Goal: Task Accomplishment & Management: Use online tool/utility

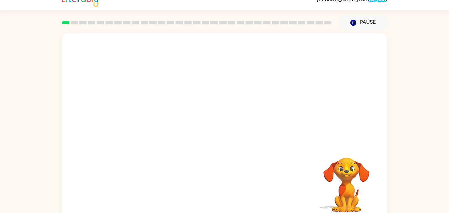
scroll to position [18, 0]
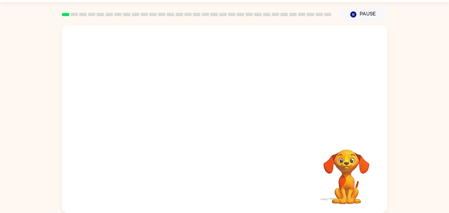
click at [154, 63] on video "Your browser must support playing .mp4 files to use Literably. Please try using…" at bounding box center [224, 80] width 325 height 110
click at [222, 126] on icon "button" at bounding box center [225, 122] width 12 height 12
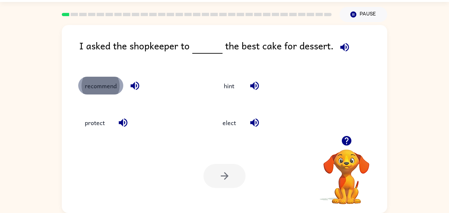
click at [106, 85] on button "recommend" at bounding box center [100, 86] width 45 height 18
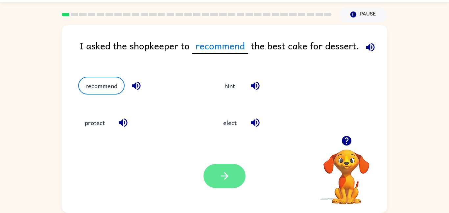
click at [209, 172] on button "button" at bounding box center [224, 176] width 42 height 24
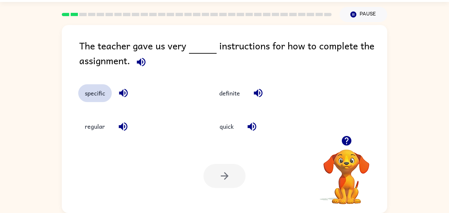
click at [91, 98] on button "specific" at bounding box center [95, 93] width 34 height 18
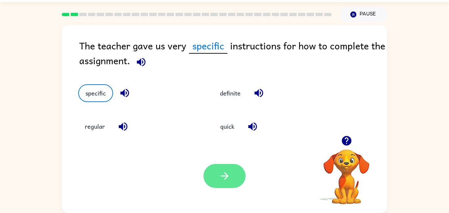
click at [208, 168] on button "button" at bounding box center [224, 176] width 42 height 24
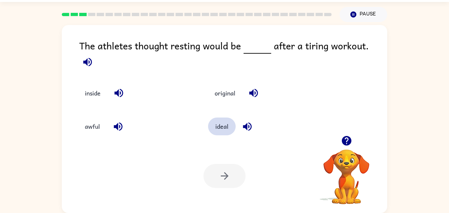
click at [227, 122] on button "ideal" at bounding box center [222, 126] width 28 height 18
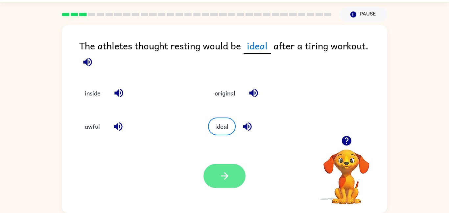
click at [224, 177] on icon "button" at bounding box center [225, 176] width 12 height 12
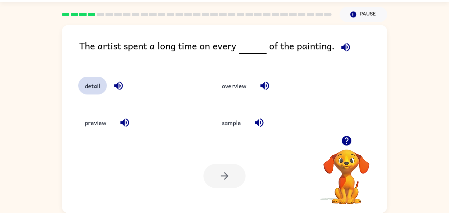
click at [99, 83] on button "detail" at bounding box center [92, 86] width 29 height 18
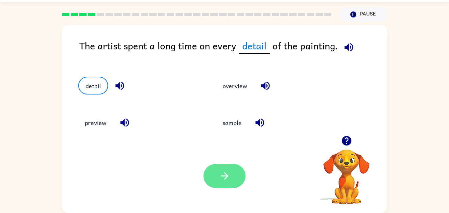
click at [232, 172] on button "button" at bounding box center [224, 176] width 42 height 24
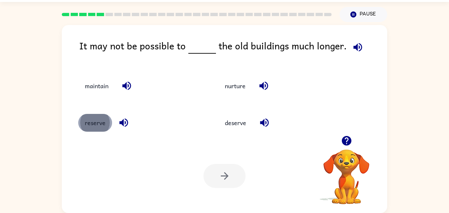
click at [108, 123] on button "reserve" at bounding box center [95, 123] width 34 height 18
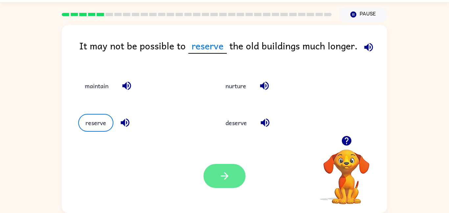
click at [225, 171] on icon "button" at bounding box center [225, 176] width 12 height 12
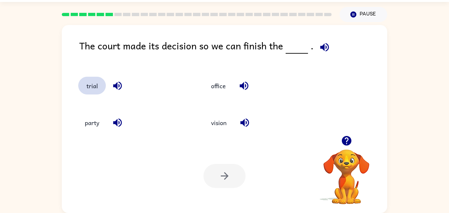
click at [97, 94] on button "trial" at bounding box center [92, 86] width 28 height 18
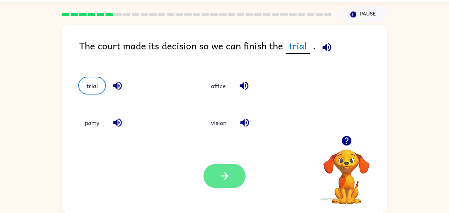
click at [223, 170] on icon "button" at bounding box center [225, 176] width 12 height 12
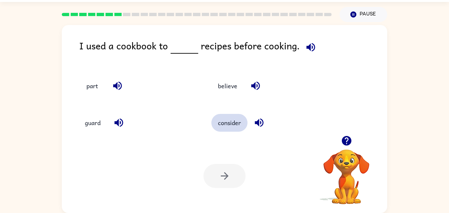
click at [221, 126] on button "consider" at bounding box center [229, 123] width 36 height 18
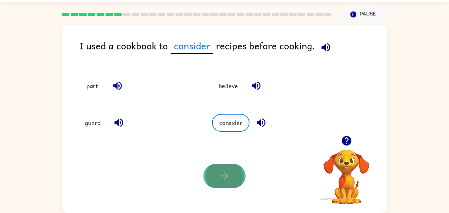
click at [221, 171] on icon "button" at bounding box center [225, 176] width 12 height 12
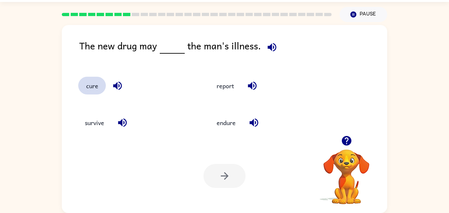
click at [93, 85] on button "cure" at bounding box center [92, 86] width 28 height 18
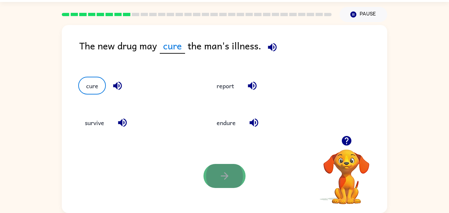
click at [216, 165] on button "button" at bounding box center [224, 176] width 42 height 24
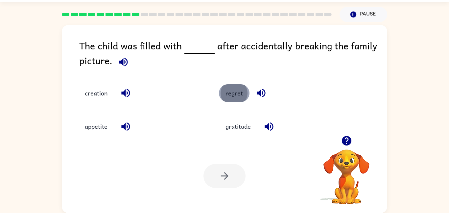
click at [227, 94] on button "regret" at bounding box center [234, 93] width 31 height 18
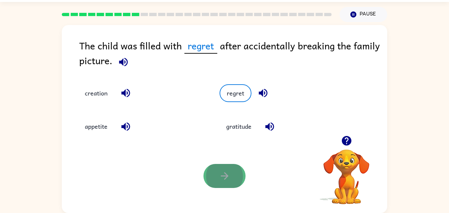
click at [222, 174] on icon "button" at bounding box center [225, 176] width 12 height 12
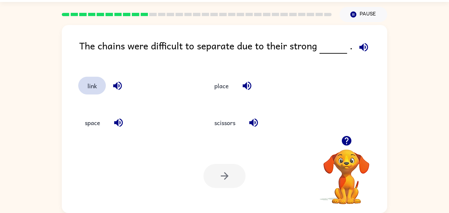
click at [102, 83] on button "link" at bounding box center [92, 86] width 28 height 18
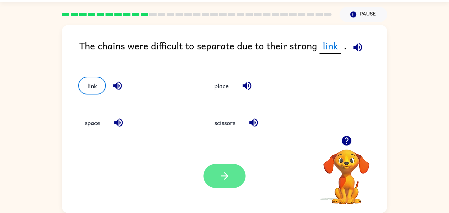
click at [231, 177] on button "button" at bounding box center [224, 176] width 42 height 24
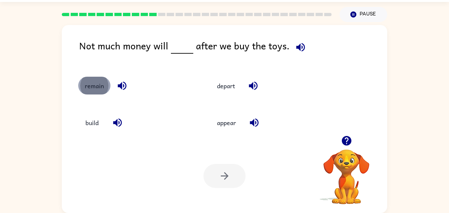
click at [88, 90] on button "remain" at bounding box center [94, 86] width 32 height 18
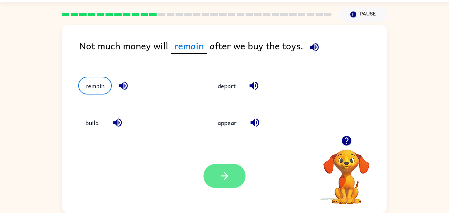
click at [239, 178] on button "button" at bounding box center [224, 176] width 42 height 24
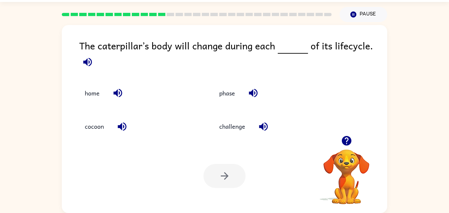
drag, startPoint x: 239, startPoint y: 178, endPoint x: 177, endPoint y: 127, distance: 80.8
click at [177, 127] on div "The caterpillar’s body will change during each of its lifecycle. home phase coc…" at bounding box center [224, 119] width 325 height 188
click at [101, 122] on button "cocoon" at bounding box center [94, 126] width 32 height 18
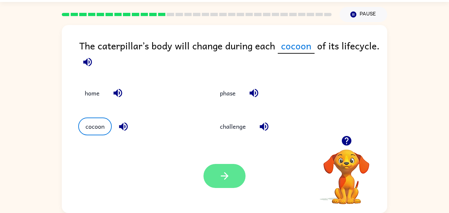
click at [225, 183] on button "button" at bounding box center [224, 176] width 42 height 24
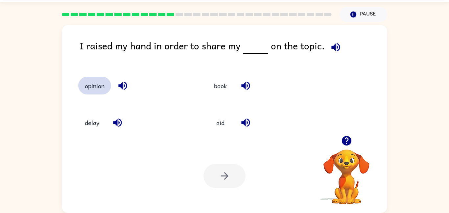
click at [104, 86] on button "opinion" at bounding box center [94, 86] width 33 height 18
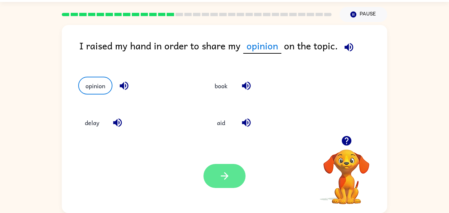
click at [218, 176] on button "button" at bounding box center [224, 176] width 42 height 24
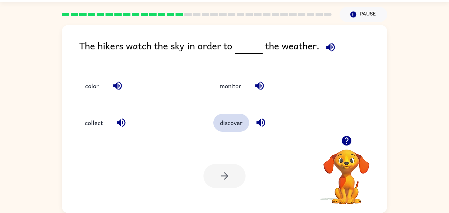
click at [215, 124] on button "discover" at bounding box center [231, 123] width 36 height 18
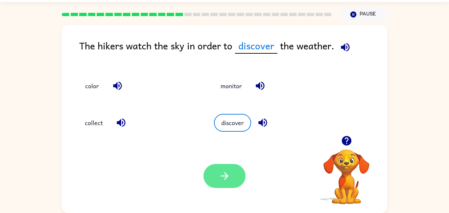
click at [222, 183] on button "button" at bounding box center [224, 176] width 42 height 24
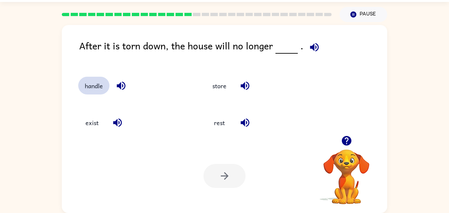
click at [94, 84] on button "handle" at bounding box center [93, 86] width 31 height 18
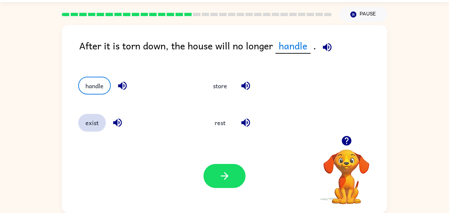
click at [95, 120] on button "exist" at bounding box center [92, 123] width 28 height 18
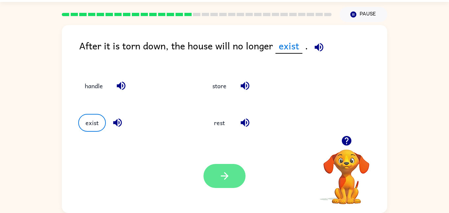
click at [222, 168] on button "button" at bounding box center [224, 176] width 42 height 24
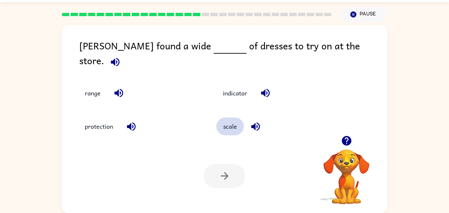
click at [233, 121] on button "scale" at bounding box center [230, 126] width 28 height 18
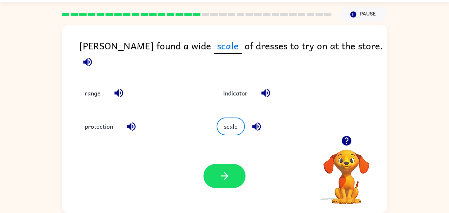
click at [226, 162] on div "Your browser must support playing .mp4 files to use Literably. Please try using…" at bounding box center [224, 176] width 325 height 74
click at [229, 171] on icon "button" at bounding box center [225, 176] width 12 height 12
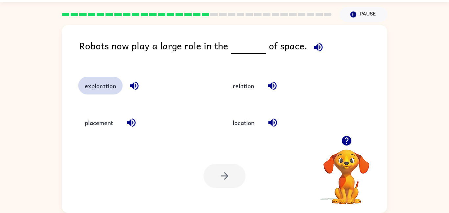
click at [97, 77] on button "exploration" at bounding box center [100, 86] width 44 height 18
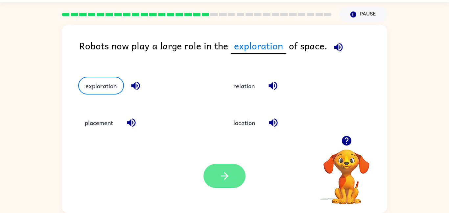
click at [234, 180] on button "button" at bounding box center [224, 176] width 42 height 24
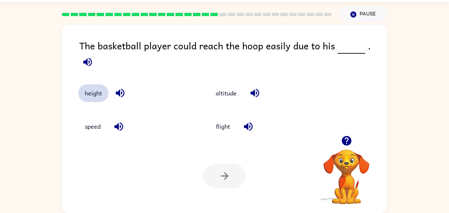
click at [89, 87] on button "height" at bounding box center [93, 93] width 30 height 18
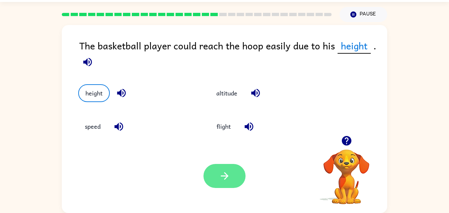
click at [219, 179] on icon "button" at bounding box center [225, 176] width 12 height 12
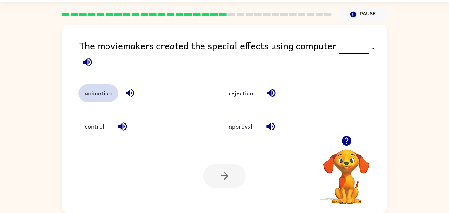
click at [94, 92] on button "animation" at bounding box center [98, 93] width 40 height 18
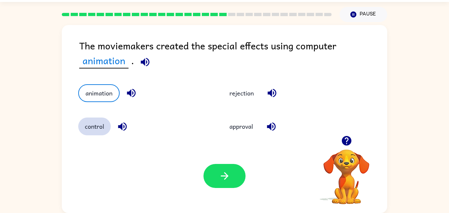
click at [91, 126] on button "control" at bounding box center [94, 126] width 33 height 18
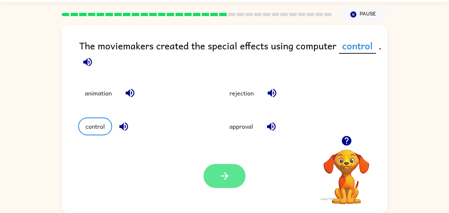
click at [220, 173] on icon "button" at bounding box center [225, 176] width 12 height 12
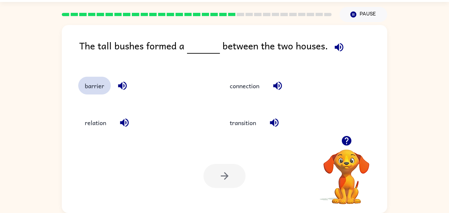
click at [89, 88] on button "barrier" at bounding box center [94, 86] width 33 height 18
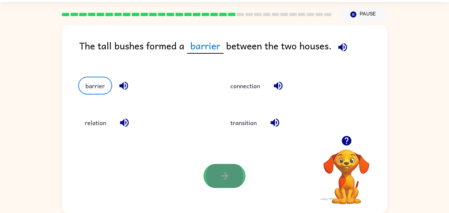
click at [224, 172] on icon "button" at bounding box center [225, 176] width 12 height 12
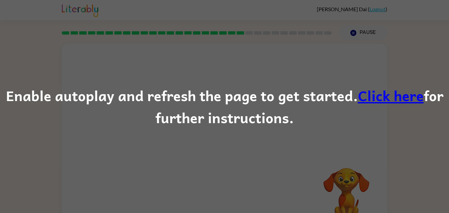
click at [392, 98] on link "Click here" at bounding box center [391, 95] width 66 height 22
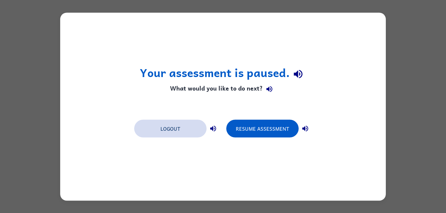
click at [182, 128] on button "Logout" at bounding box center [170, 128] width 72 height 18
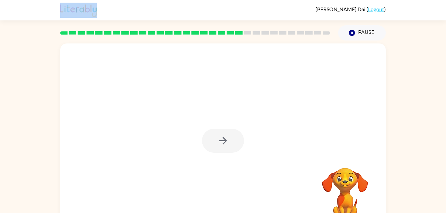
drag, startPoint x: 42, startPoint y: 12, endPoint x: 47, endPoint y: 67, distance: 55.5
click at [47, 67] on div "Karl Dai ( Logout ) Pause Pause Your browser must support playing .mp4 files to…" at bounding box center [223, 115] width 446 height 231
click at [47, 67] on div "Your browser must support playing .mp4 files to use Literably. Please try using…" at bounding box center [223, 135] width 446 height 191
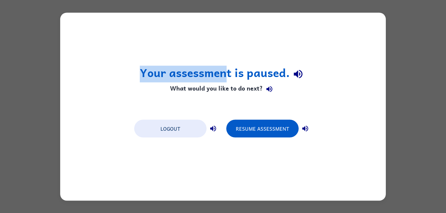
drag, startPoint x: 228, startPoint y: 16, endPoint x: 206, endPoint y: -145, distance: 162.6
click at [206, 0] on html "Your assessment is paused. What would you like to do next? Logout Resume Assess…" at bounding box center [223, 0] width 446 height 0
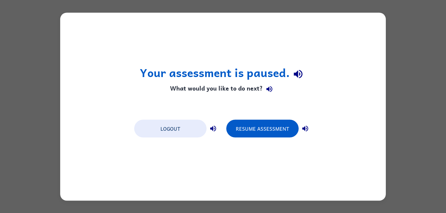
click at [241, 20] on div "Your assessment is paused. What would you like to do next? Logout Resume Assess…" at bounding box center [222, 106] width 325 height 188
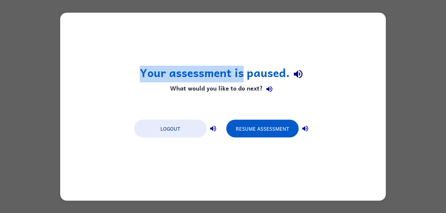
drag, startPoint x: 242, startPoint y: 19, endPoint x: 222, endPoint y: -75, distance: 96.0
click at [222, 0] on html "Your assessment is paused. What would you like to do next? Logout Resume Assess…" at bounding box center [223, 0] width 446 height 0
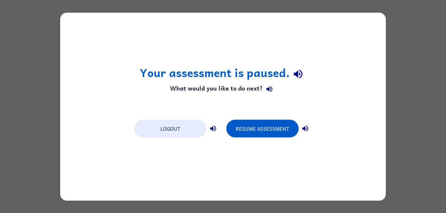
click at [294, 51] on div "Your assessment is paused. What would you like to do next? Logout Resume Assess…" at bounding box center [222, 106] width 325 height 188
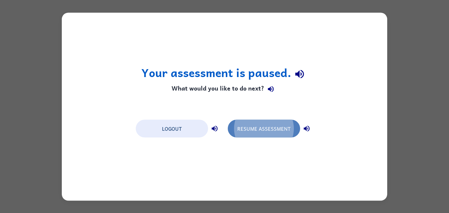
click at [271, 134] on button "Resume Assessment" at bounding box center [264, 128] width 72 height 18
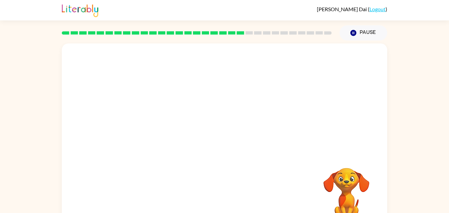
click at [167, 132] on video "Your browser must support playing .mp4 files to use Literably. Please try using…" at bounding box center [224, 98] width 325 height 110
drag, startPoint x: 167, startPoint y: 131, endPoint x: 148, endPoint y: 166, distance: 39.3
click at [148, 166] on div "Your browser must support playing .mp4 files to use Literably. Please try using…" at bounding box center [224, 137] width 325 height 188
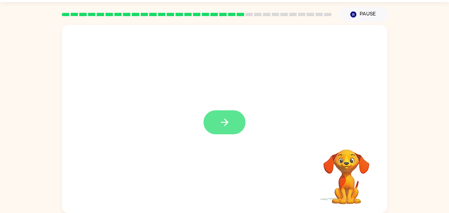
click at [223, 124] on icon "button" at bounding box center [225, 122] width 12 height 12
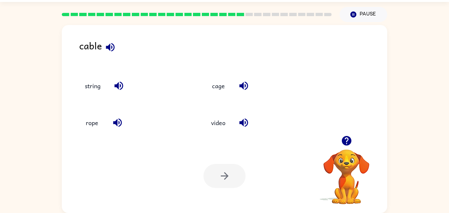
click at [348, 138] on icon "button" at bounding box center [347, 141] width 10 height 10
click at [110, 49] on icon "button" at bounding box center [111, 47] width 12 height 12
click at [95, 122] on button "rope" at bounding box center [92, 123] width 28 height 18
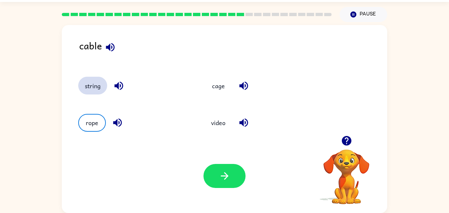
click at [99, 80] on button "string" at bounding box center [92, 86] width 29 height 18
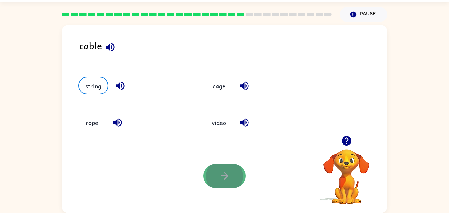
click at [236, 177] on button "button" at bounding box center [224, 176] width 42 height 24
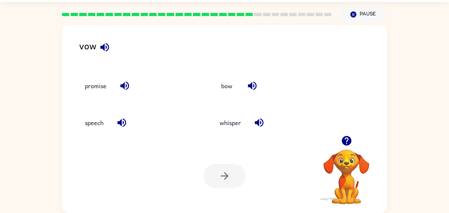
click at [15, 36] on div "vow promise bow speech whisper Your browser must support playing .mp4 files to …" at bounding box center [224, 117] width 449 height 191
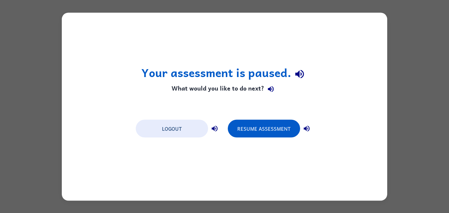
scroll to position [0, 0]
click at [245, 134] on button "Resume Assessment" at bounding box center [264, 128] width 72 height 18
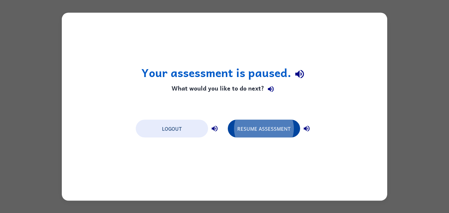
click at [245, 134] on button "Resume Assessment" at bounding box center [264, 128] width 72 height 18
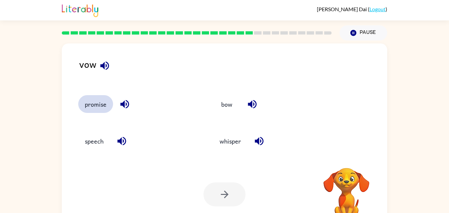
click at [101, 98] on button "promise" at bounding box center [95, 104] width 35 height 18
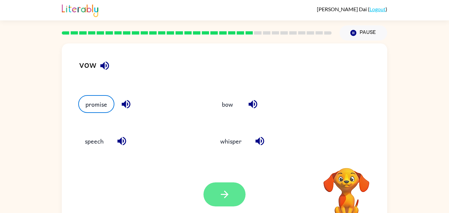
click at [234, 188] on button "button" at bounding box center [224, 194] width 42 height 24
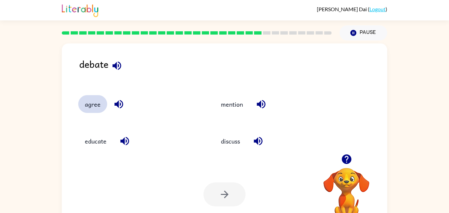
click at [98, 108] on button "agree" at bounding box center [92, 104] width 29 height 18
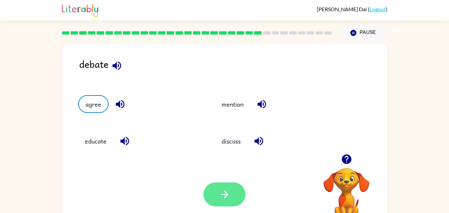
click at [215, 186] on button "button" at bounding box center [224, 194] width 42 height 24
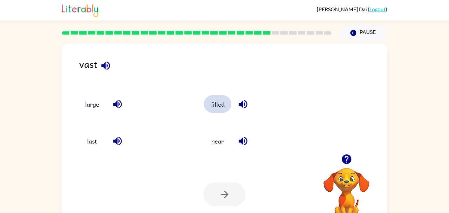
click at [218, 109] on button "filled" at bounding box center [218, 104] width 28 height 18
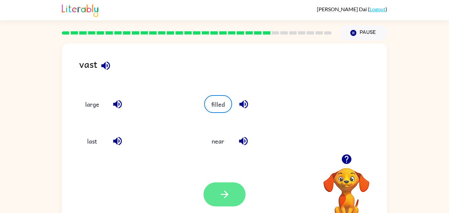
click at [224, 194] on icon "button" at bounding box center [225, 194] width 8 height 8
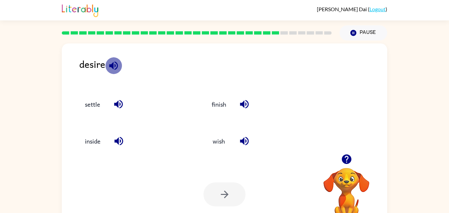
click at [114, 65] on icon "button" at bounding box center [114, 66] width 12 height 12
click at [226, 136] on button "wish" at bounding box center [219, 141] width 28 height 18
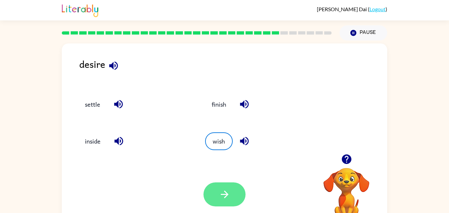
click at [227, 200] on icon "button" at bounding box center [225, 194] width 12 height 12
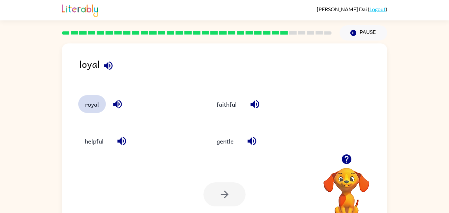
click at [96, 105] on button "royal" at bounding box center [92, 104] width 28 height 18
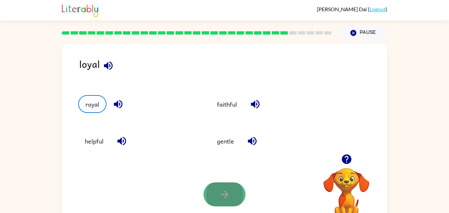
click at [240, 194] on button "button" at bounding box center [224, 194] width 42 height 24
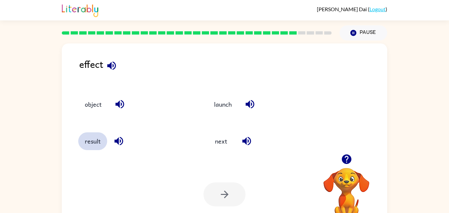
click at [94, 144] on button "result" at bounding box center [92, 141] width 29 height 18
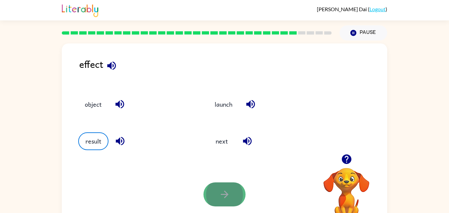
click at [238, 190] on button "button" at bounding box center [224, 194] width 42 height 24
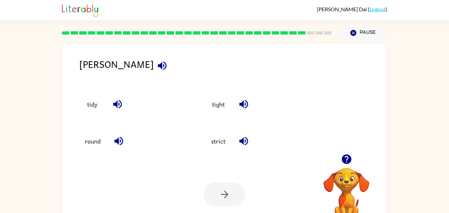
click at [156, 67] on icon "button" at bounding box center [162, 66] width 12 height 12
click at [158, 68] on icon "button" at bounding box center [162, 65] width 9 height 9
click at [222, 110] on button "tight" at bounding box center [218, 104] width 28 height 18
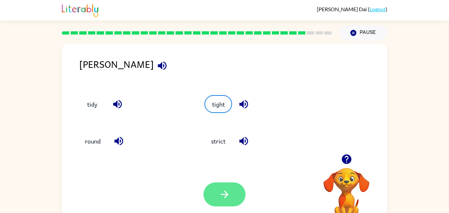
click at [236, 202] on button "button" at bounding box center [224, 194] width 42 height 24
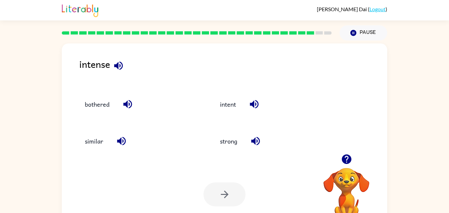
click at [116, 65] on icon "button" at bounding box center [118, 65] width 9 height 9
click at [116, 66] on icon "button" at bounding box center [118, 65] width 9 height 9
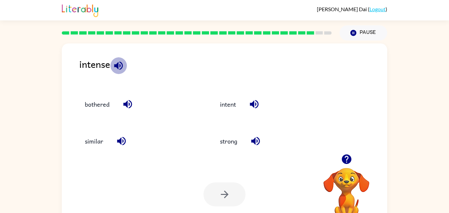
click at [116, 66] on icon "button" at bounding box center [118, 65] width 9 height 9
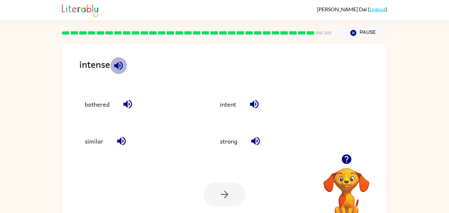
click at [116, 66] on icon "button" at bounding box center [118, 65] width 9 height 9
click at [229, 140] on button "strong" at bounding box center [228, 141] width 31 height 18
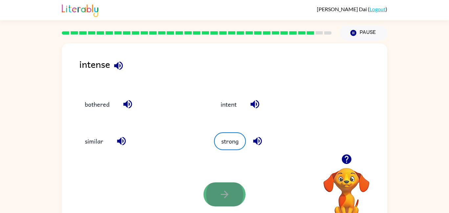
click at [230, 186] on button "button" at bounding box center [224, 194] width 42 height 24
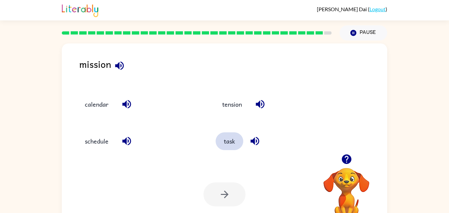
click at [229, 144] on button "task" at bounding box center [230, 141] width 28 height 18
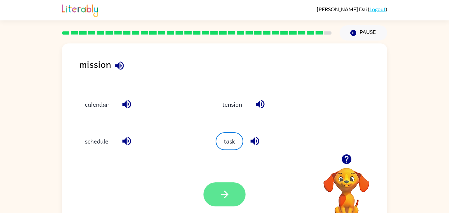
click at [229, 202] on button "button" at bounding box center [224, 194] width 42 height 24
